Goal: Task Accomplishment & Management: Manage account settings

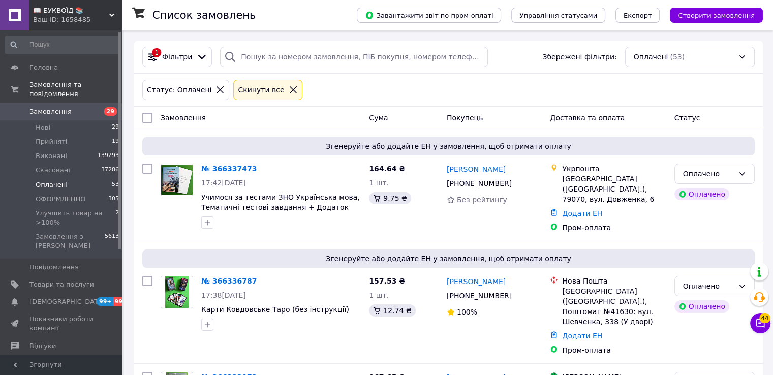
click at [287, 91] on div at bounding box center [293, 89] width 13 height 9
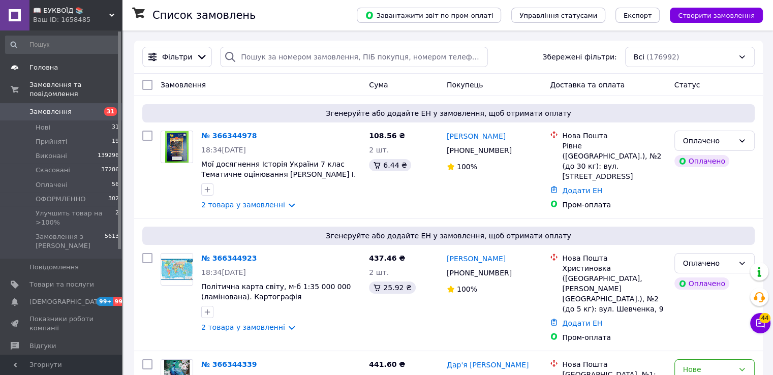
click at [92, 63] on span "Головна" at bounding box center [61, 67] width 65 height 9
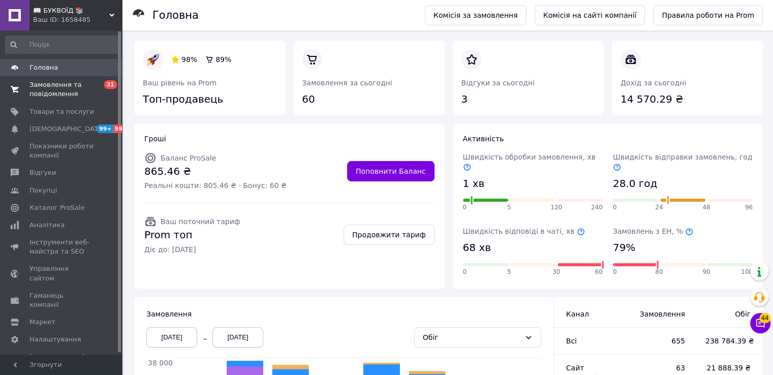
click at [62, 91] on span "Замовлення та повідомлення" at bounding box center [61, 89] width 65 height 18
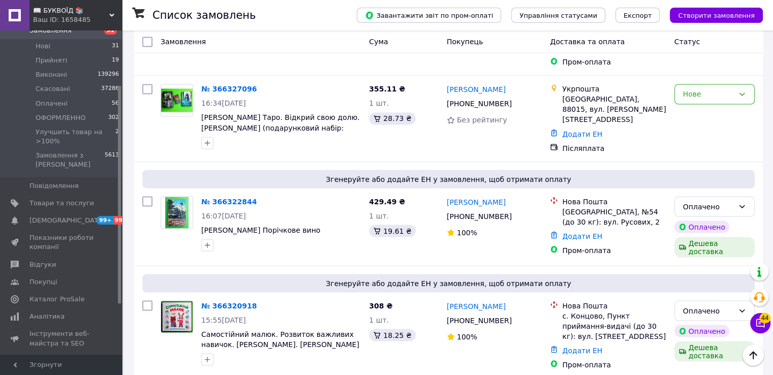
scroll to position [1820, 0]
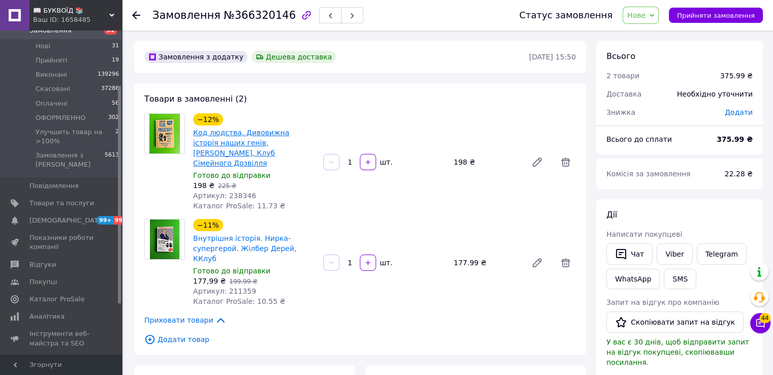
click at [240, 146] on link "Код людства, Дивовижна історія наших генів, [PERSON_NAME], Клуб Сімейного Дозві…" at bounding box center [241, 148] width 96 height 39
click at [134, 18] on icon at bounding box center [136, 15] width 8 height 8
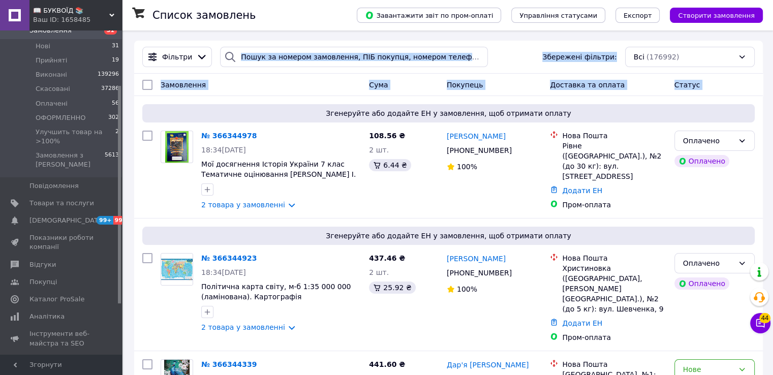
drag, startPoint x: 122, startPoint y: 98, endPoint x: 236, endPoint y: 52, distance: 123.4
click at [250, 54] on input "search" at bounding box center [354, 57] width 268 height 20
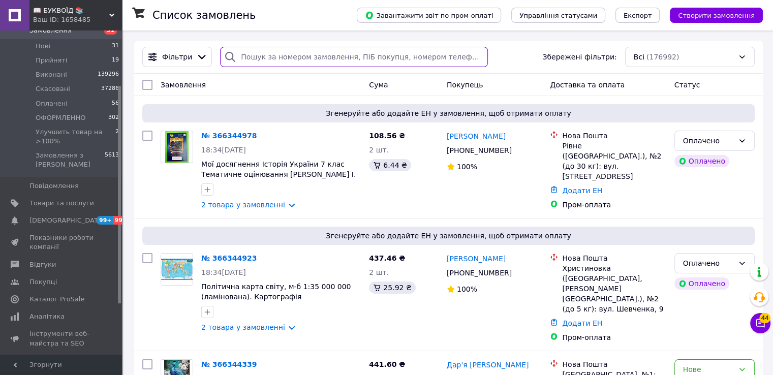
paste input "+380639093133"
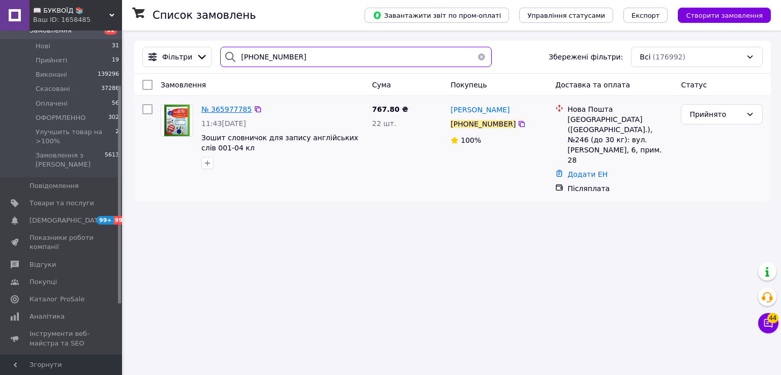
type input "+380639093133"
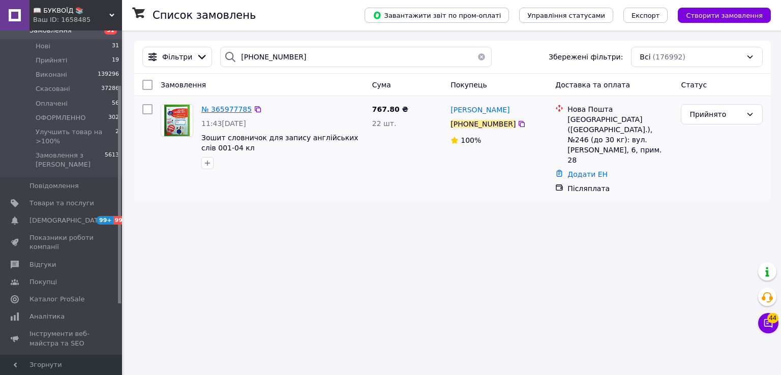
click at [230, 108] on span "№ 365977785" at bounding box center [226, 109] width 50 height 8
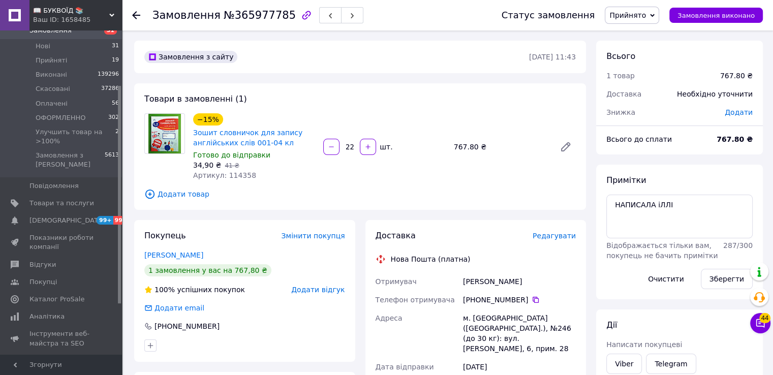
click at [529, 189] on span "Додати товар" at bounding box center [360, 194] width 432 height 11
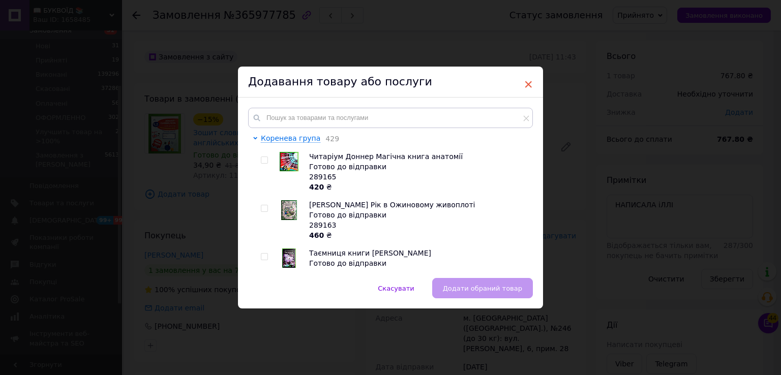
click at [529, 85] on span "×" at bounding box center [528, 84] width 9 height 17
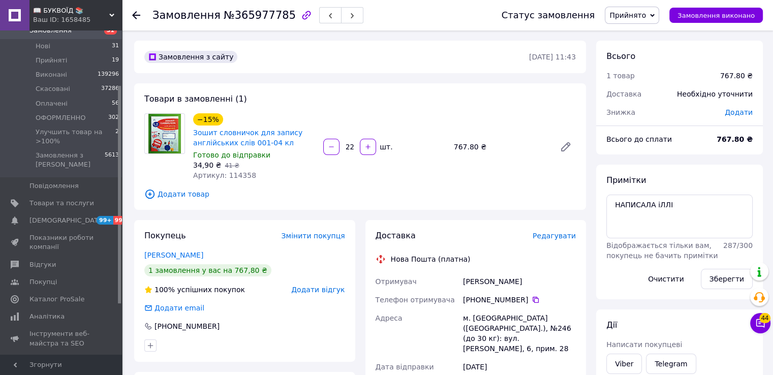
click at [249, 16] on span "№365977785" at bounding box center [260, 15] width 72 height 12
copy span "365977785"
click at [285, 153] on div "Готово до відправки" at bounding box center [254, 155] width 122 height 10
drag, startPoint x: 285, startPoint y: 153, endPoint x: 289, endPoint y: 138, distance: 15.3
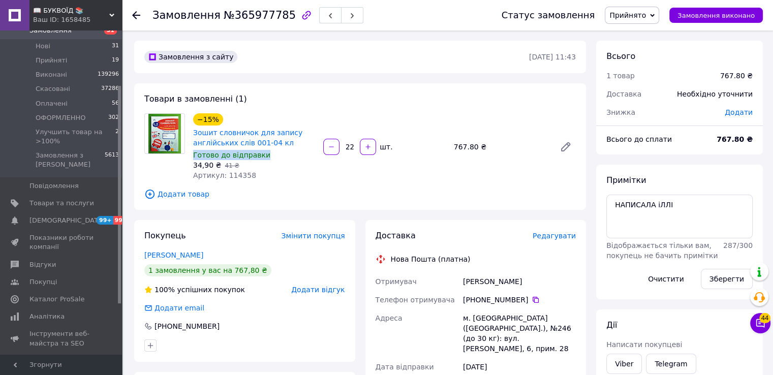
click at [289, 138] on div "−15% Зошит словничок для запису англійських слів 001-04 кл Готово до відправки …" at bounding box center [254, 146] width 130 height 71
click at [295, 122] on div "−15% Зошит словничок для запису англійських слів 001-04 кл" at bounding box center [254, 130] width 124 height 37
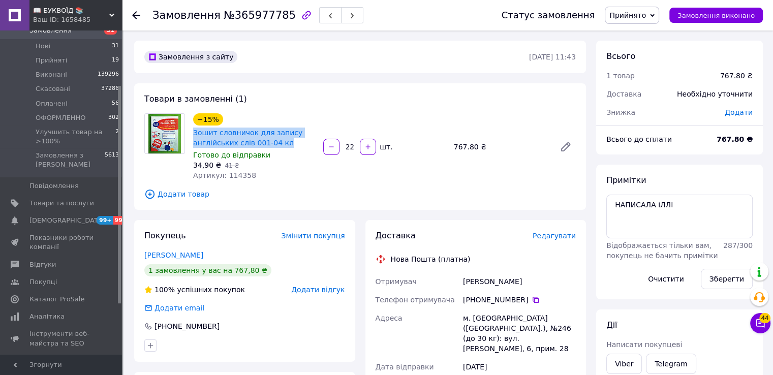
drag, startPoint x: 285, startPoint y: 147, endPoint x: 193, endPoint y: 135, distance: 92.8
click at [193, 135] on div "Зошит словничок для запису англійських слів 001-04 кл" at bounding box center [254, 138] width 124 height 22
copy link "Зошит словничок для запису англійських слів 001-04 кл"
click at [140, 15] on div at bounding box center [142, 15] width 20 height 31
click at [134, 16] on use at bounding box center [136, 15] width 8 height 8
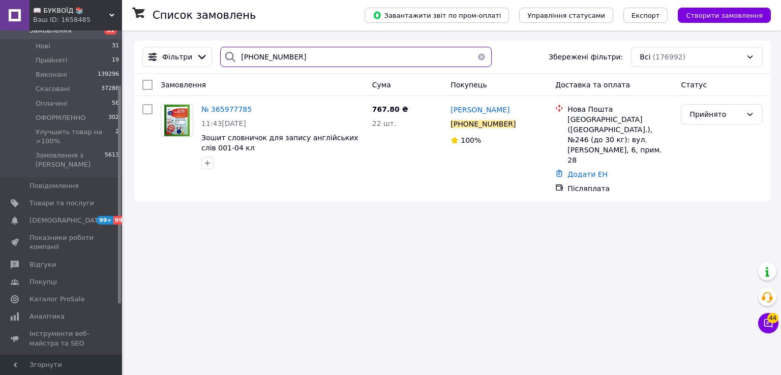
click at [297, 57] on input "+380639093133" at bounding box center [355, 57] width 271 height 20
type input "+"
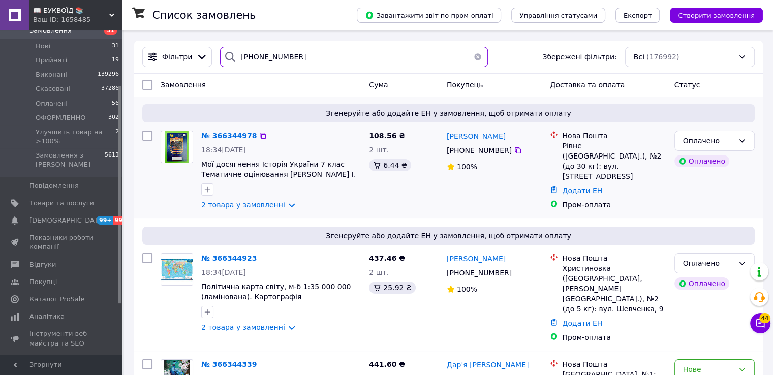
type input "+380930363930"
click at [415, 57] on input "+380930363930" at bounding box center [354, 57] width 268 height 20
drag, startPoint x: 301, startPoint y: 59, endPoint x: 163, endPoint y: 54, distance: 137.9
click at [163, 54] on div "Фільтри +380930363930 Збережені фільтри: Всі (176992)" at bounding box center [448, 57] width 621 height 20
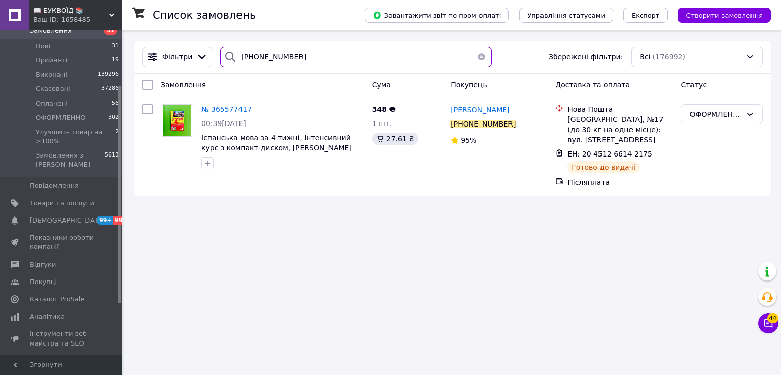
drag, startPoint x: 310, startPoint y: 57, endPoint x: 166, endPoint y: 68, distance: 144.3
click at [166, 67] on div "Фільтри +380930363930 Збережені фільтри: Всі (176992)" at bounding box center [452, 57] width 628 height 20
paste input "85946432"
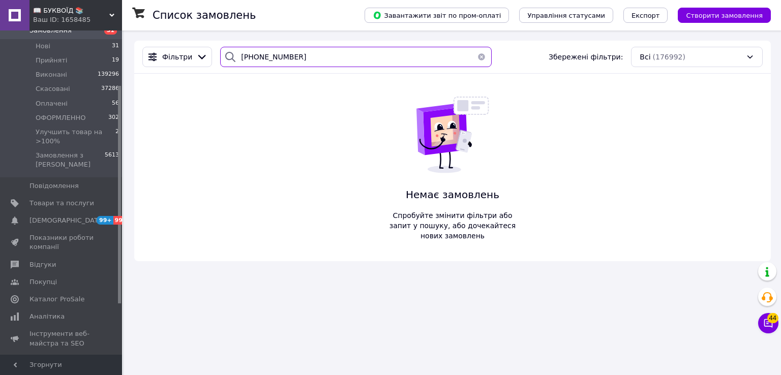
type input "+380985946432"
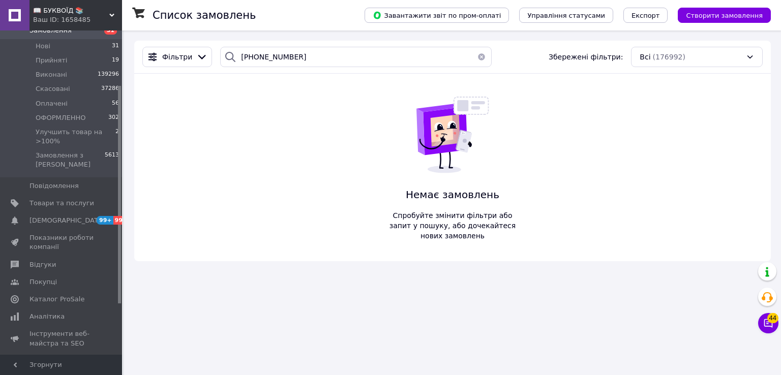
click at [100, 11] on span "📖 БУКВОЇД 📚" at bounding box center [71, 10] width 76 height 9
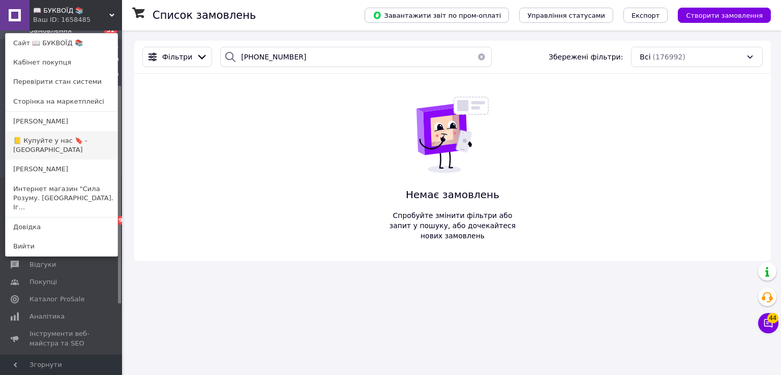
click at [79, 145] on link "📒 Купуйте у нас 🔖 - [GEOGRAPHIC_DATA]" at bounding box center [62, 145] width 112 height 28
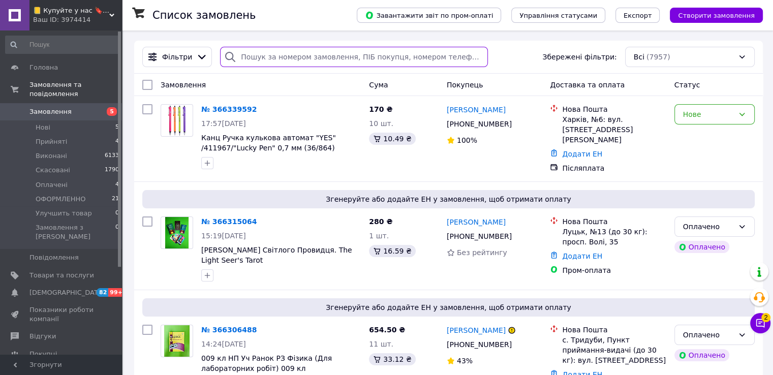
click at [310, 57] on input "search" at bounding box center [354, 57] width 268 height 20
paste input "[PHONE_NUMBER]"
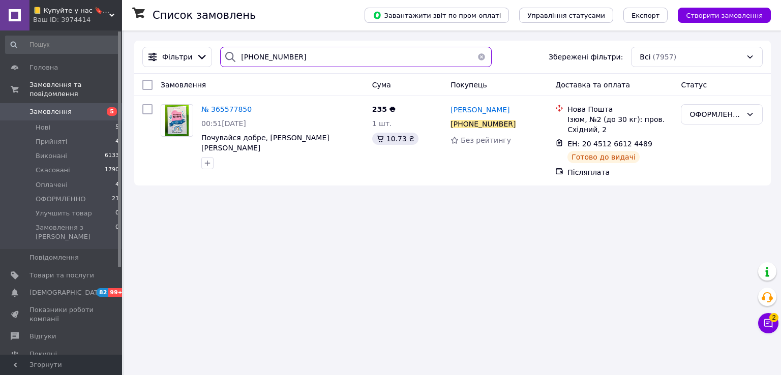
type input "[PHONE_NUMBER]"
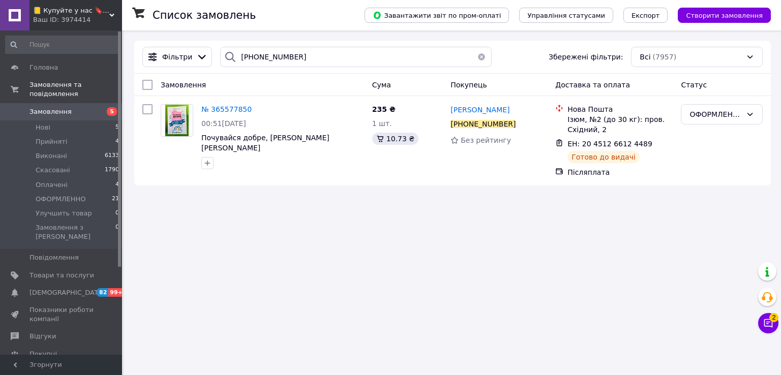
click at [89, 17] on div "Ваш ID: 3974414" at bounding box center [77, 19] width 89 height 9
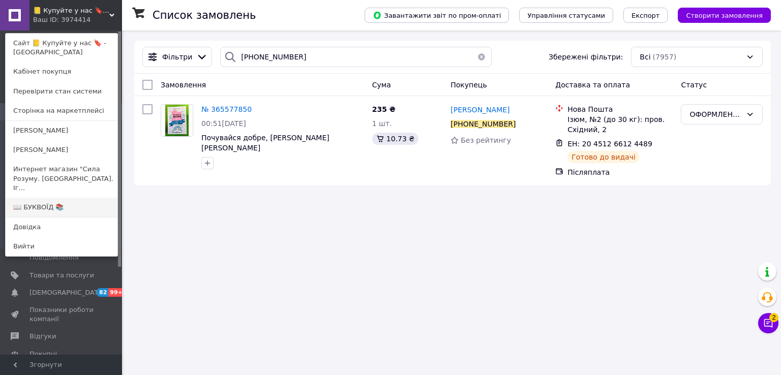
click at [70, 200] on link "📖 БУКВОЇД 📚" at bounding box center [62, 207] width 112 height 19
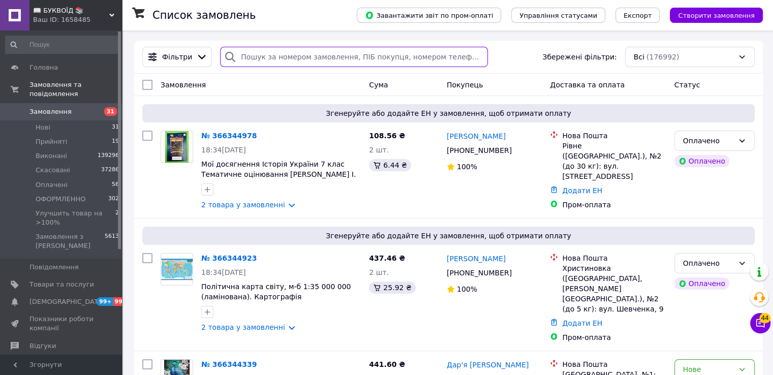
click at [277, 51] on input "search" at bounding box center [354, 57] width 268 height 20
paste input "+380675495908"
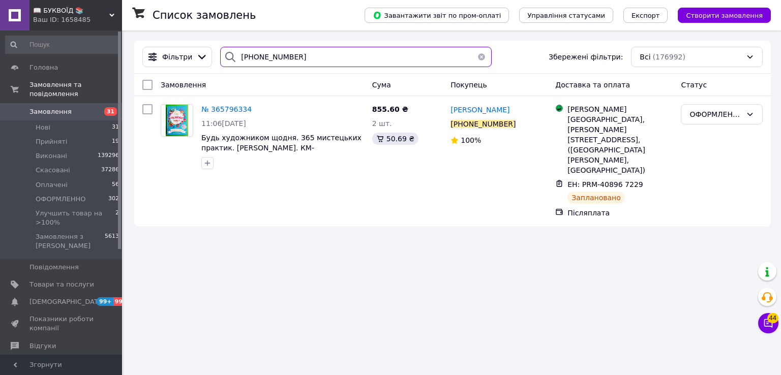
type input "+380675495908"
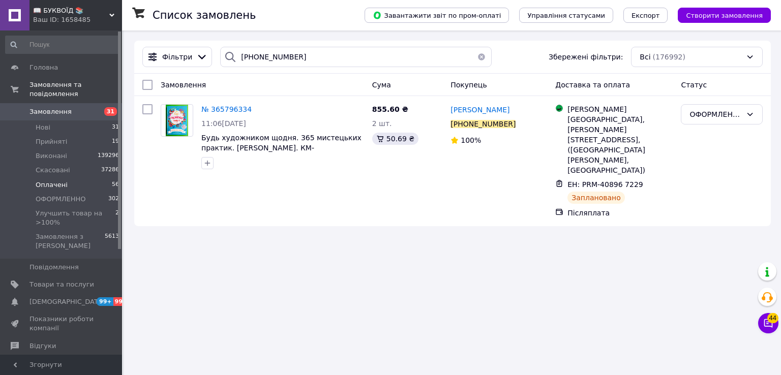
click at [93, 178] on li "Оплачені 56" at bounding box center [62, 185] width 125 height 14
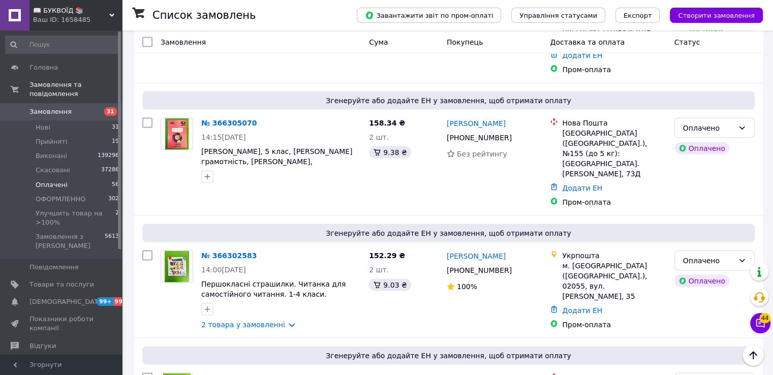
scroll to position [2062, 0]
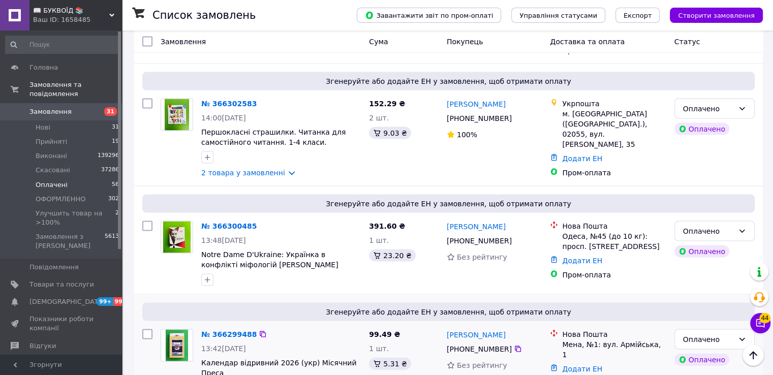
click at [244, 303] on div "Згенеруйте або додайте ЕН у замовлення, щоб отримати оплату" at bounding box center [448, 312] width 613 height 18
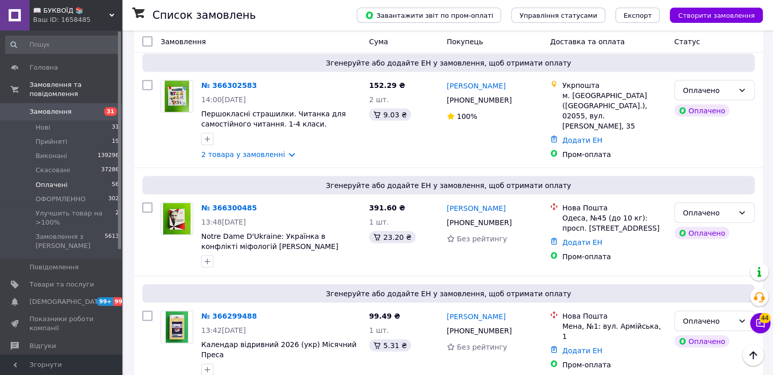
click at [311, 308] on li "по 50 позицій" at bounding box center [305, 314] width 74 height 18
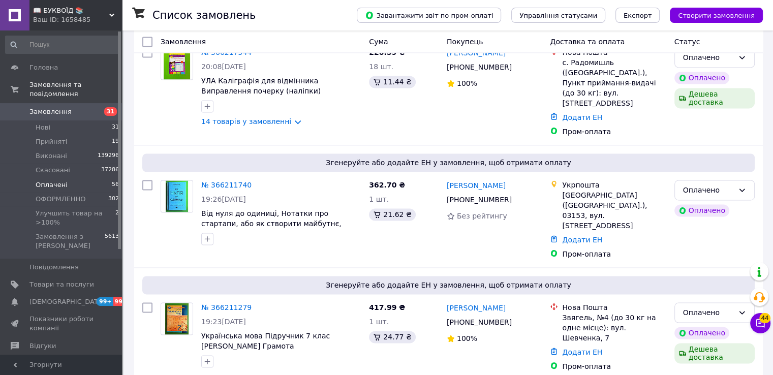
scroll to position [5532, 0]
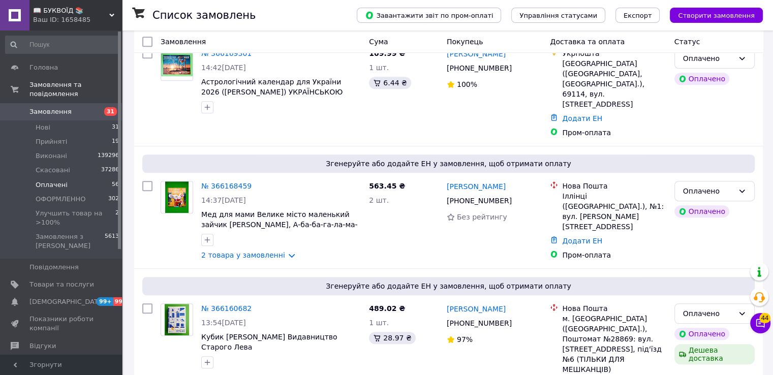
scroll to position [499, 0]
